Goal: Find specific page/section: Find specific page/section

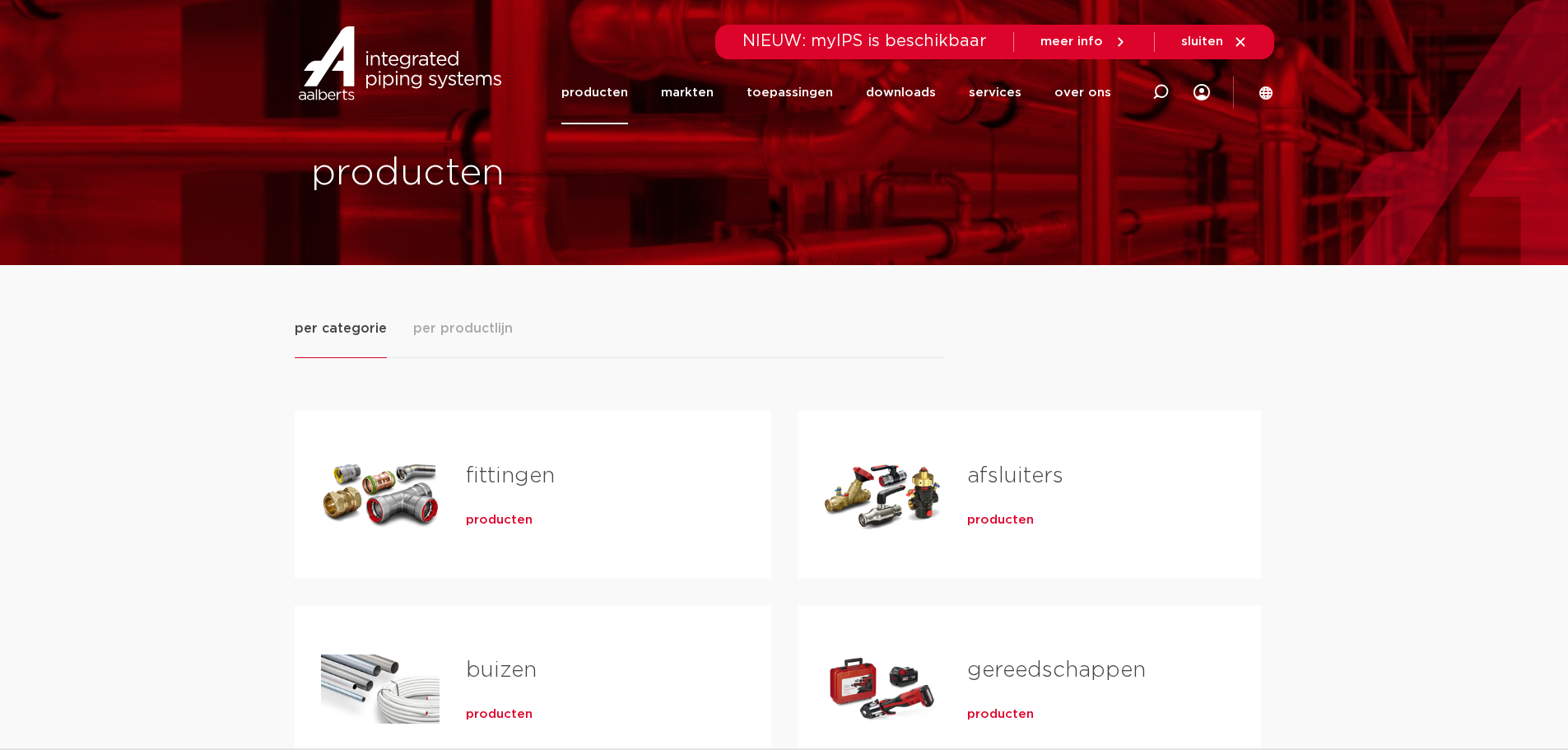
click at [1165, 88] on icon at bounding box center [1161, 92] width 16 height 16
type input "pn6"
click button "Zoeken" at bounding box center [0, 0] width 0 height 0
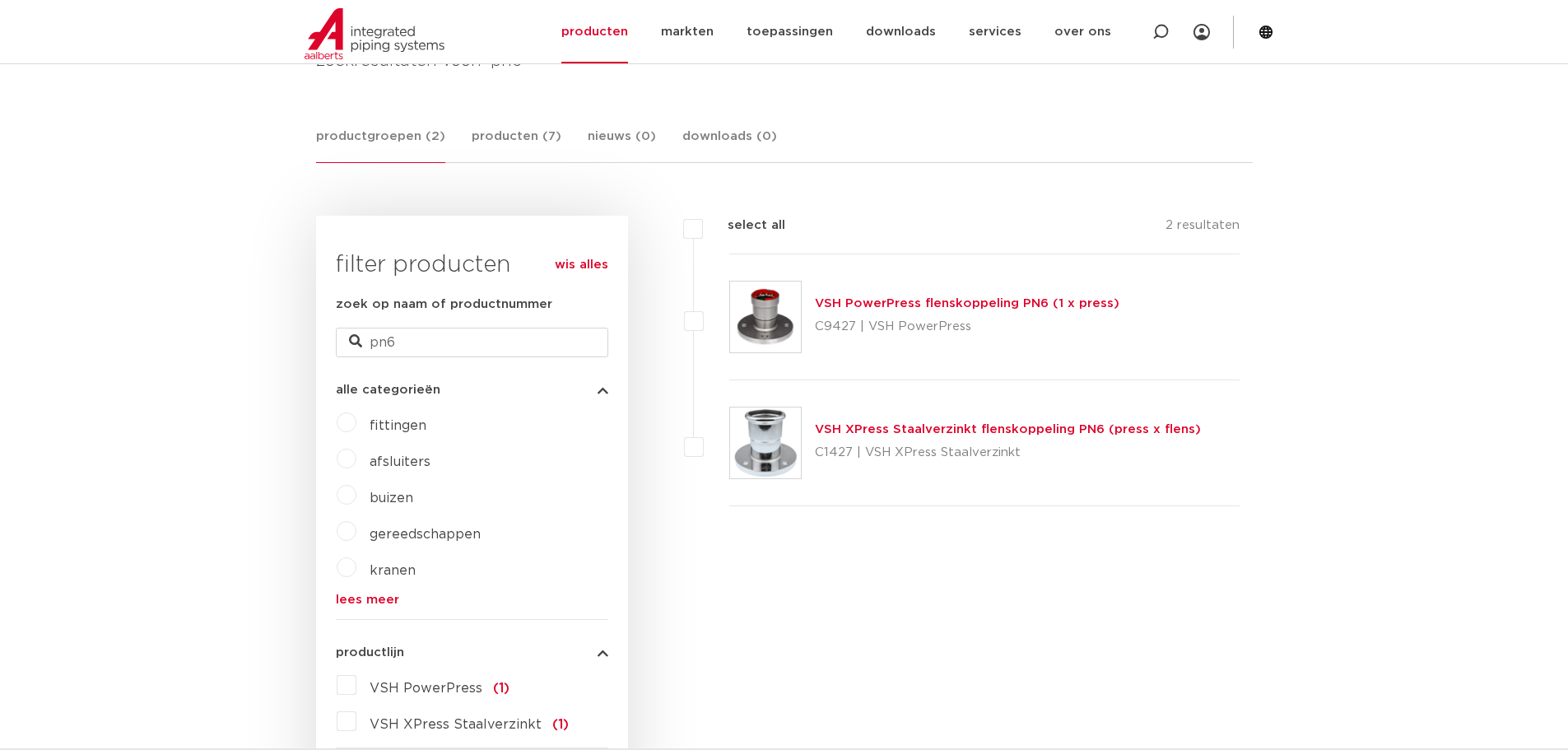
scroll to position [267, 0]
click at [971, 304] on link "VSH PowerPress flenskoppeling PN6 (1 x press)" at bounding box center [967, 306] width 305 height 13
